Goal: Task Accomplishment & Management: Manage account settings

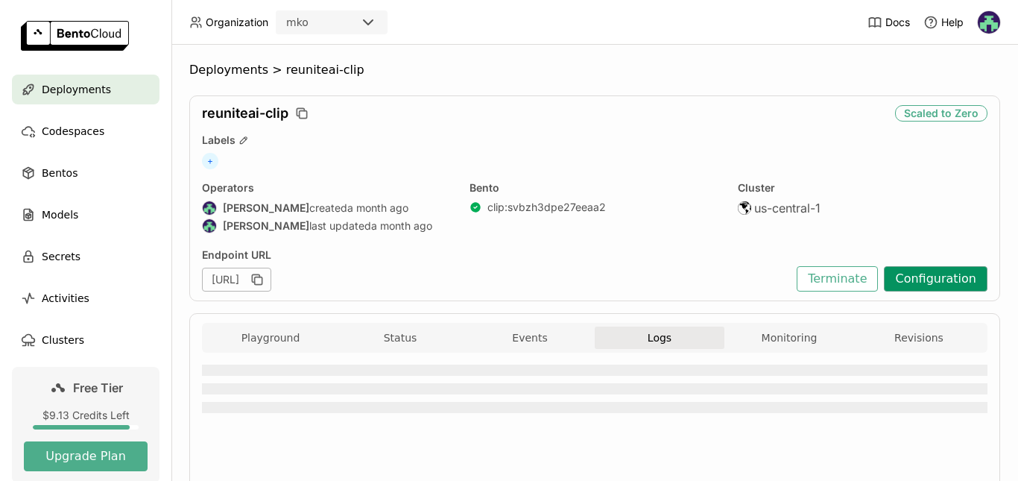
click at [918, 273] on button "Configuration" at bounding box center [936, 278] width 104 height 25
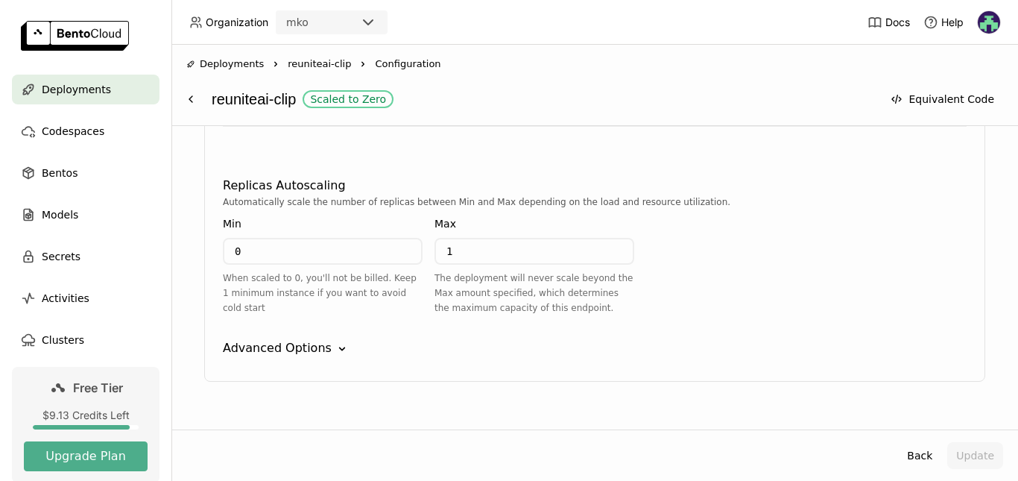
scroll to position [790, 0]
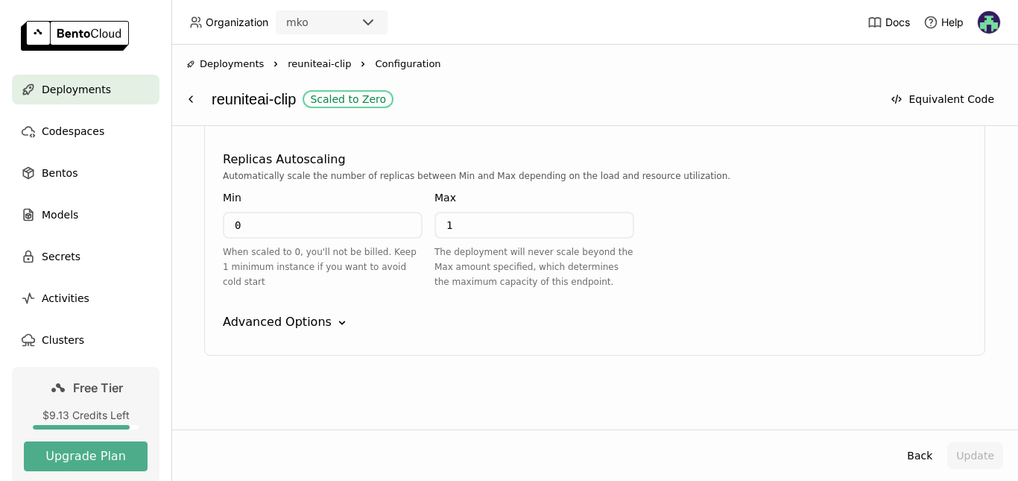
click at [301, 232] on input "0" at bounding box center [322, 225] width 197 height 24
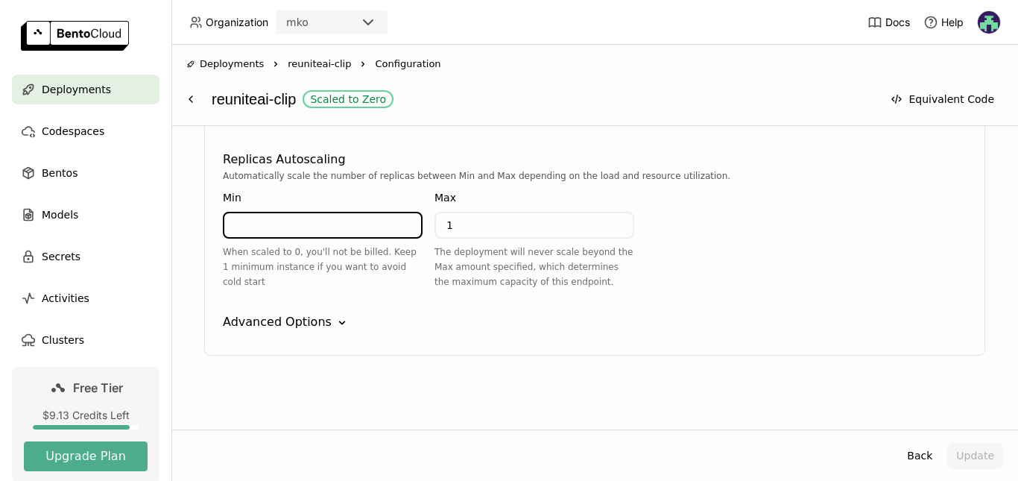
type input "2"
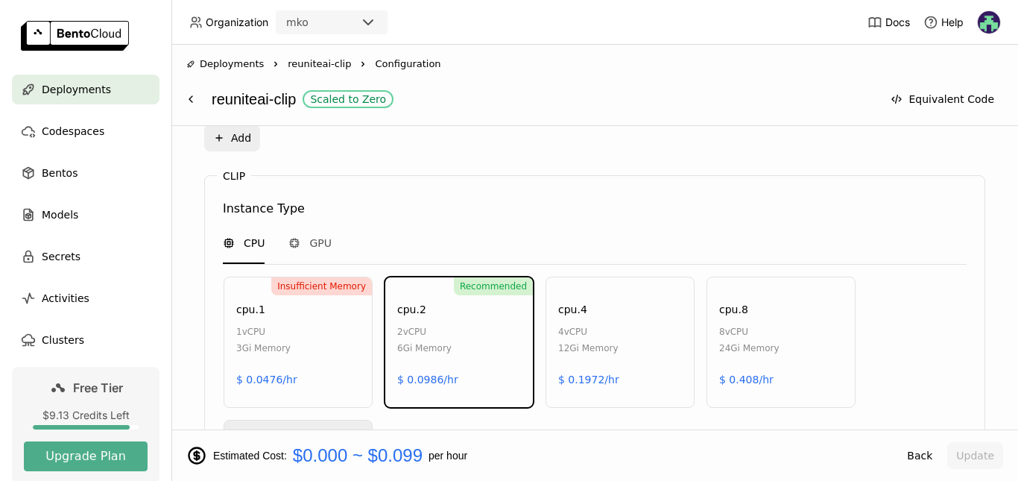
scroll to position [1044, 0]
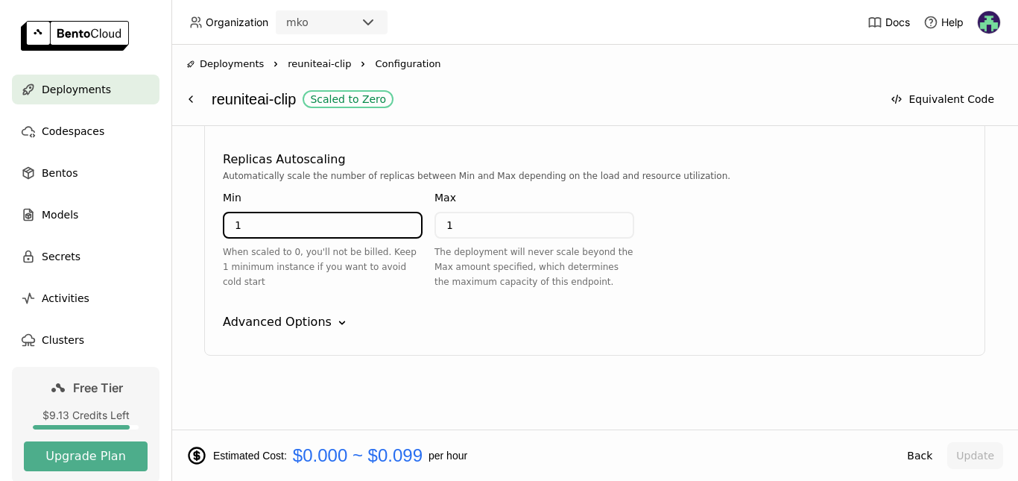
type input "1"
click at [463, 233] on input "1" at bounding box center [534, 225] width 197 height 24
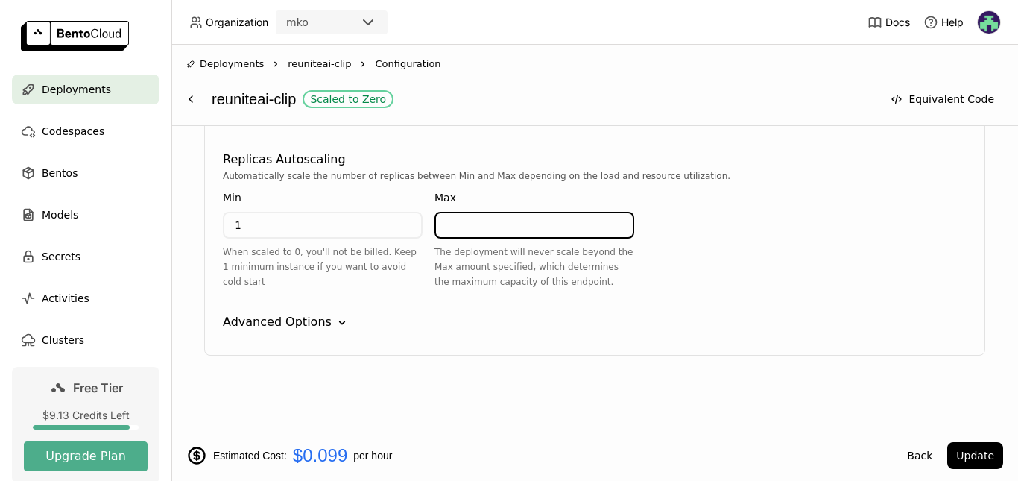
type input "1"
click at [974, 455] on button "Update" at bounding box center [975, 455] width 56 height 27
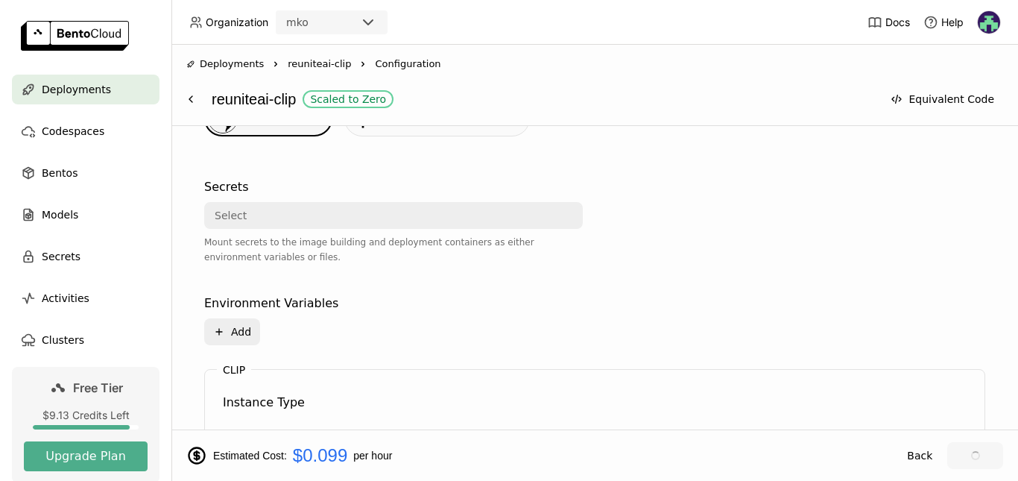
scroll to position [423, 0]
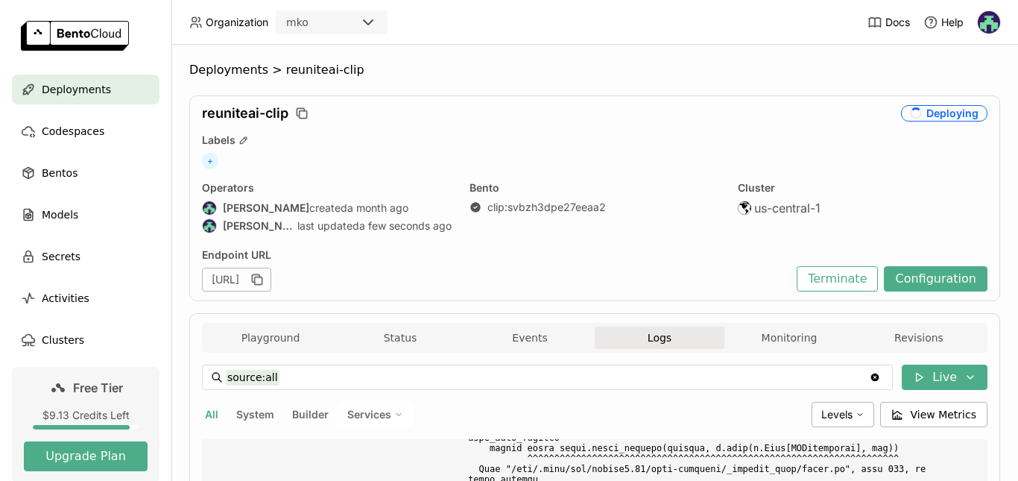
click at [1006, 144] on div "Deployments > reuniteai-clip reuniteai-clip Deploying Labels + Operators [PERSO…" at bounding box center [594, 263] width 847 height 436
